Goal: Information Seeking & Learning: Learn about a topic

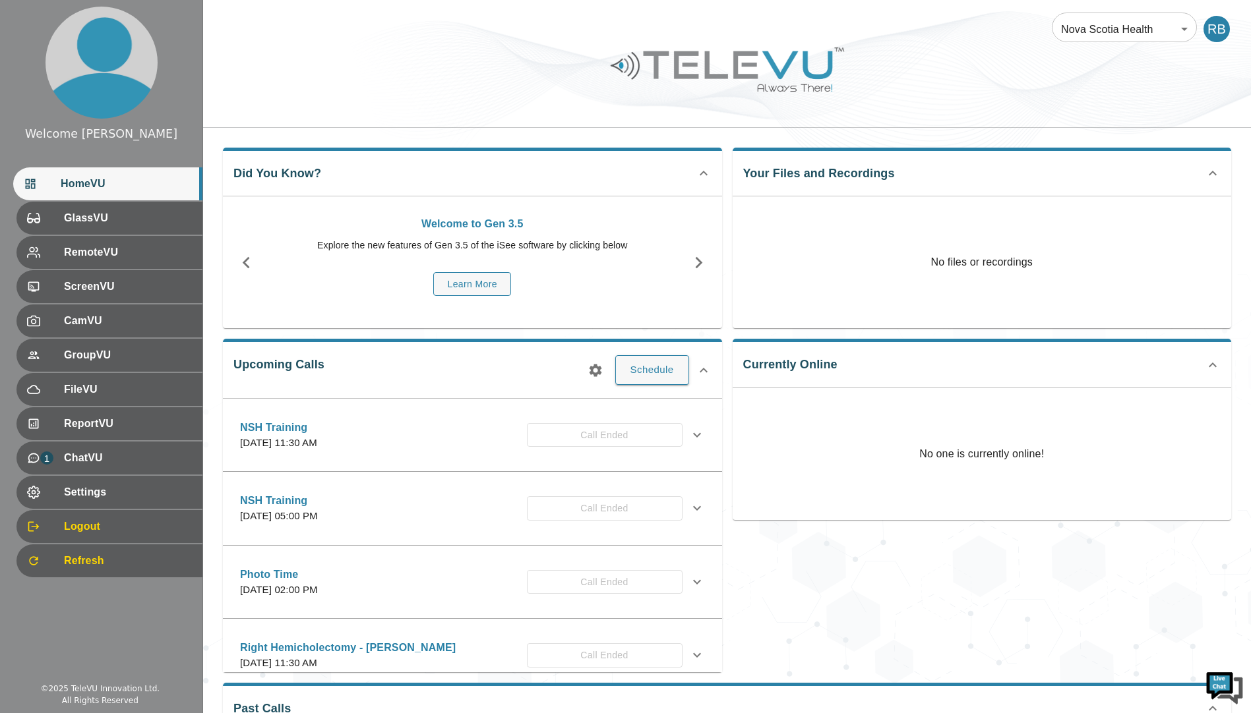
click at [703, 264] on icon "button" at bounding box center [698, 262] width 23 height 23
click at [477, 281] on button "Learn More" at bounding box center [472, 284] width 78 height 24
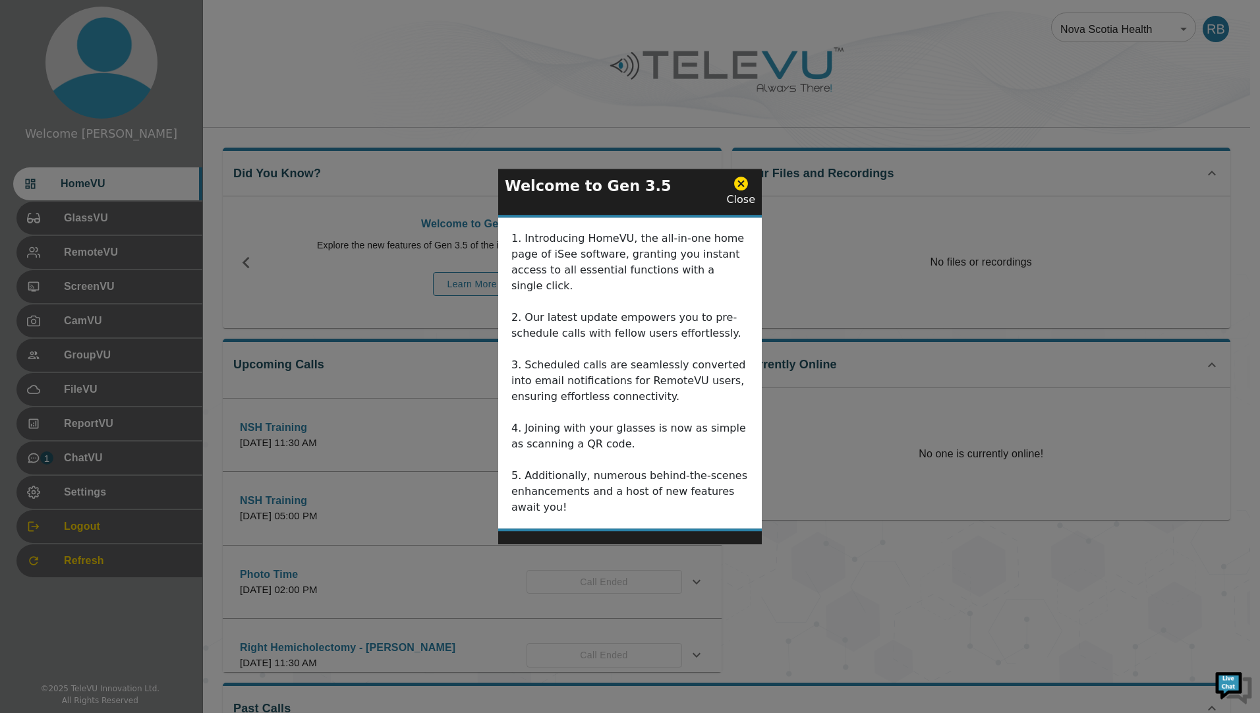
click at [741, 191] on icon at bounding box center [741, 184] width 14 height 14
